Goal: Information Seeking & Learning: Find contact information

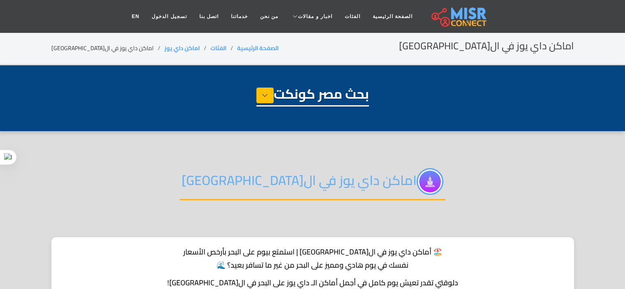
select select "**********"
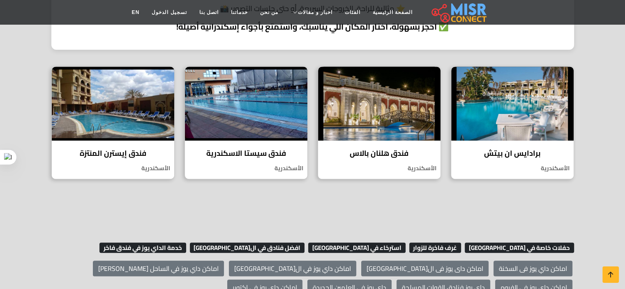
scroll to position [329, 0]
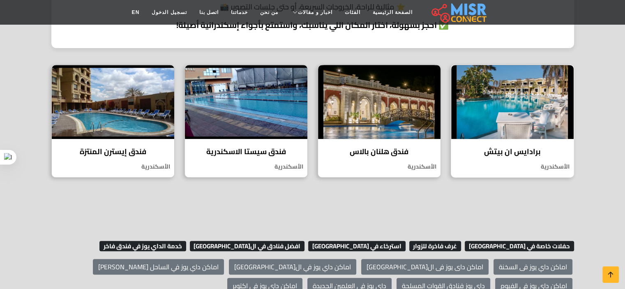
click at [521, 150] on h4 "برادايس ان بيتش" at bounding box center [512, 151] width 110 height 9
click at [386, 151] on h4 "فندق هلنان بالاس" at bounding box center [379, 151] width 110 height 9
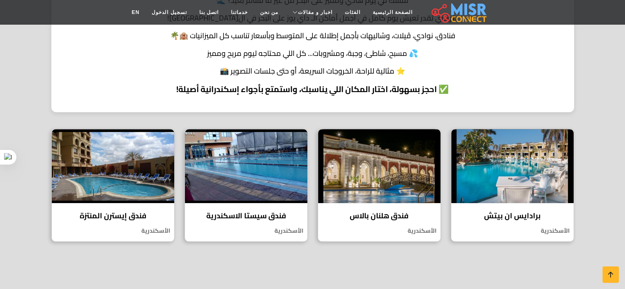
scroll to position [263, 0]
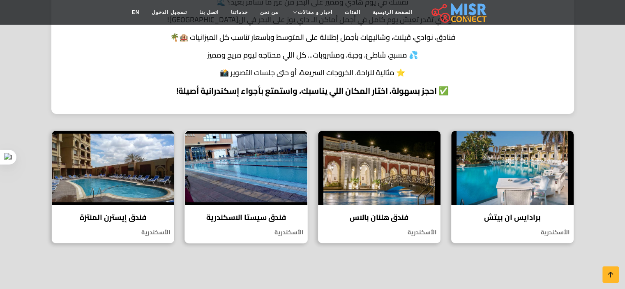
click at [257, 220] on h4 "فندق سيستا الاسكندرية" at bounding box center [246, 217] width 110 height 9
click at [99, 171] on img at bounding box center [113, 168] width 122 height 74
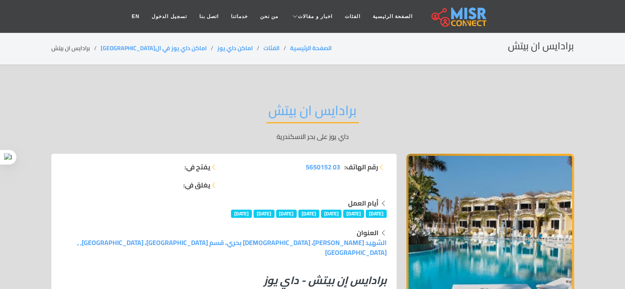
click at [281, 181] on div "رقم الهاتف: 03 5650152" at bounding box center [308, 180] width 168 height 36
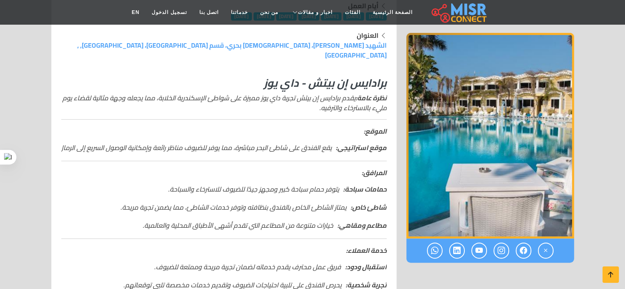
scroll to position [214, 0]
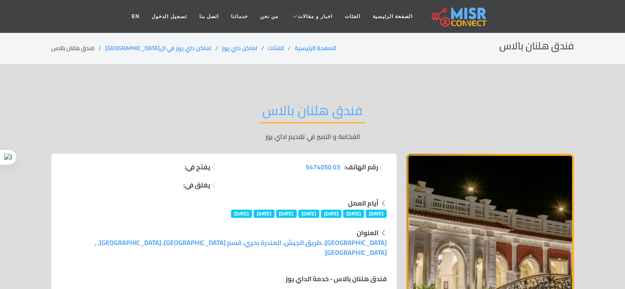
click at [288, 187] on div "رقم الهاتف: 03 5474050" at bounding box center [308, 180] width 168 height 36
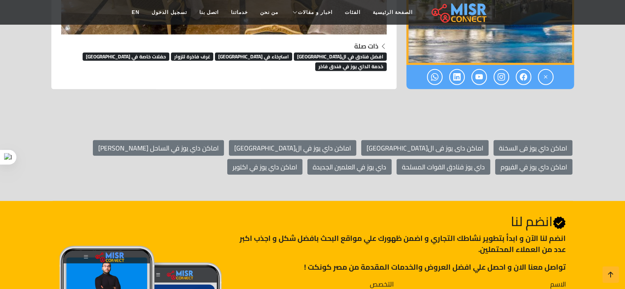
scroll to position [2499, 0]
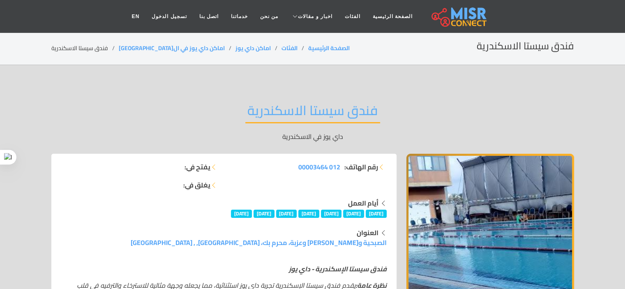
click at [237, 182] on div "رقم الهاتف: 012 00003464" at bounding box center [308, 180] width 168 height 36
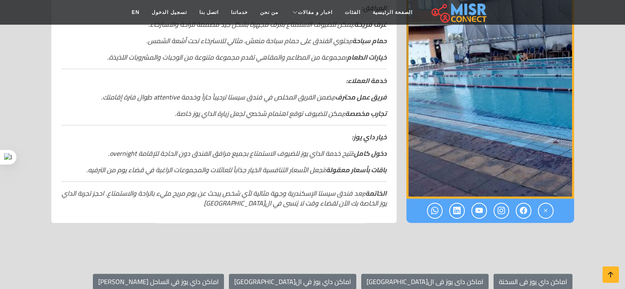
scroll to position [362, 0]
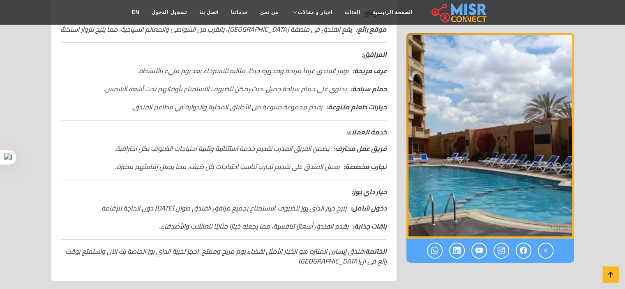
scroll to position [279, 0]
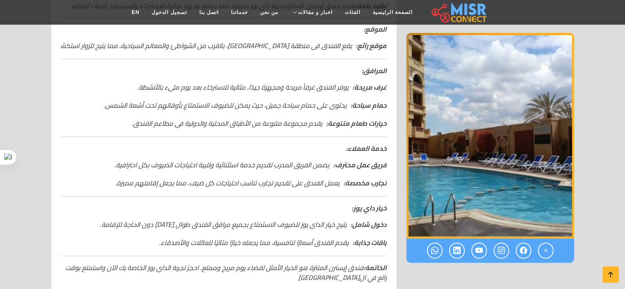
click at [225, 97] on ul "غرف مريحة: يوفر الفندق غرفاً مريحة ومجهزة جيدًا، مثالية للاسترخاء بعد يوم مليء …" at bounding box center [224, 105] width 326 height 46
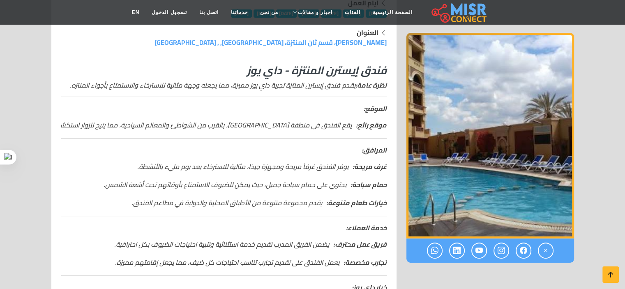
scroll to position [197, 0]
